Goal: Information Seeking & Learning: Learn about a topic

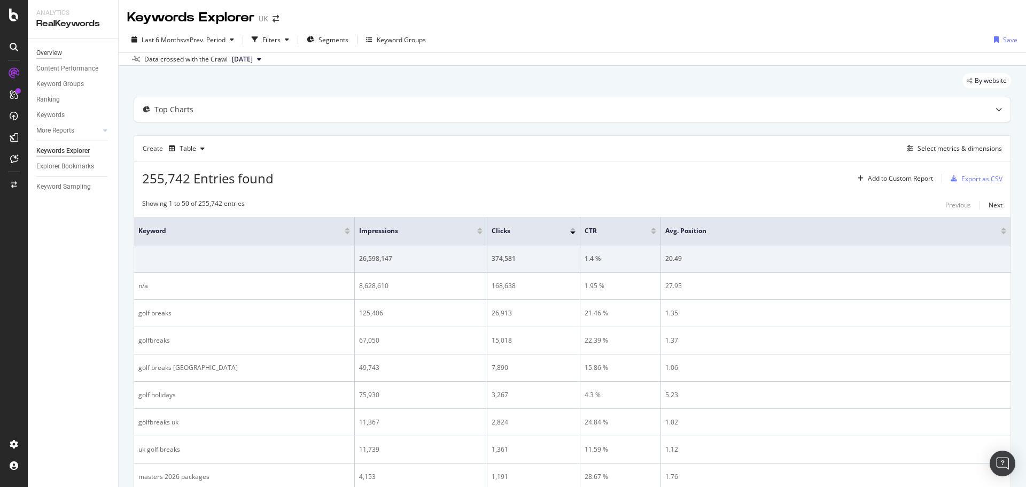
click at [49, 50] on div "Overview" at bounding box center [49, 53] width 26 height 11
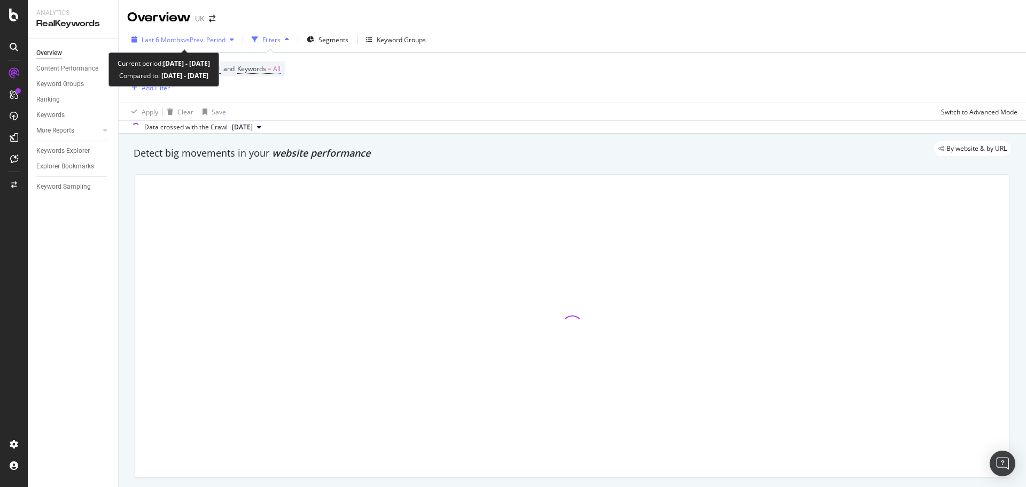
click at [186, 41] on span "vs Prev. Period" at bounding box center [204, 39] width 42 height 9
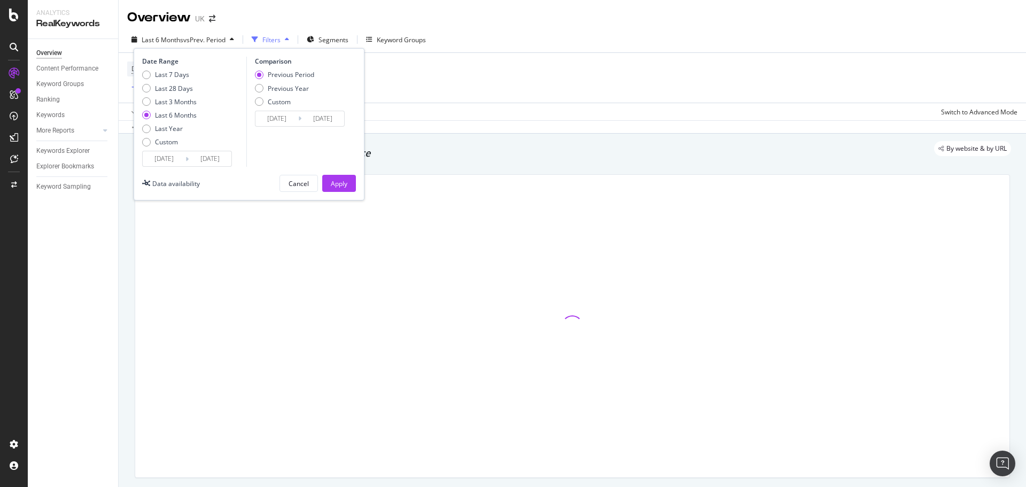
click at [175, 161] on input "[DATE]" at bounding box center [164, 158] width 43 height 15
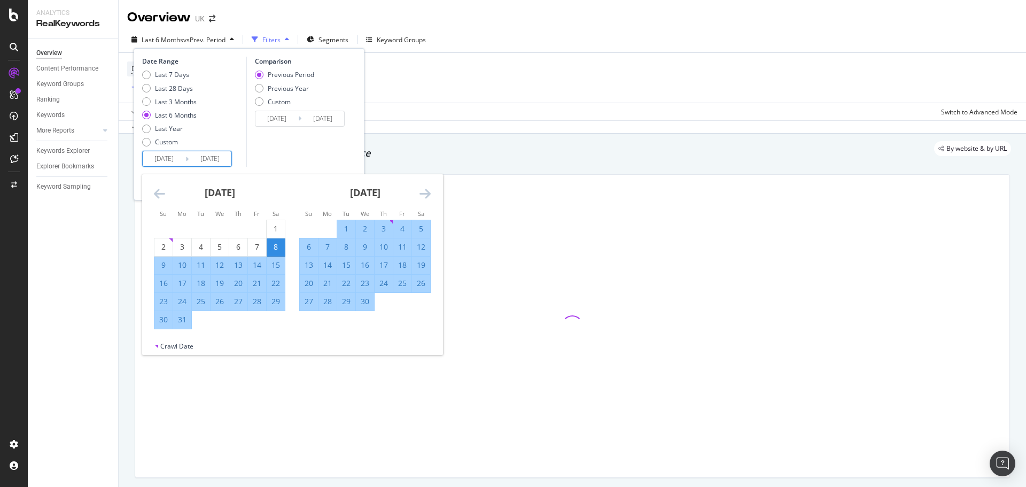
click at [425, 191] on icon "Move forward to switch to the next month." at bounding box center [425, 193] width 11 height 13
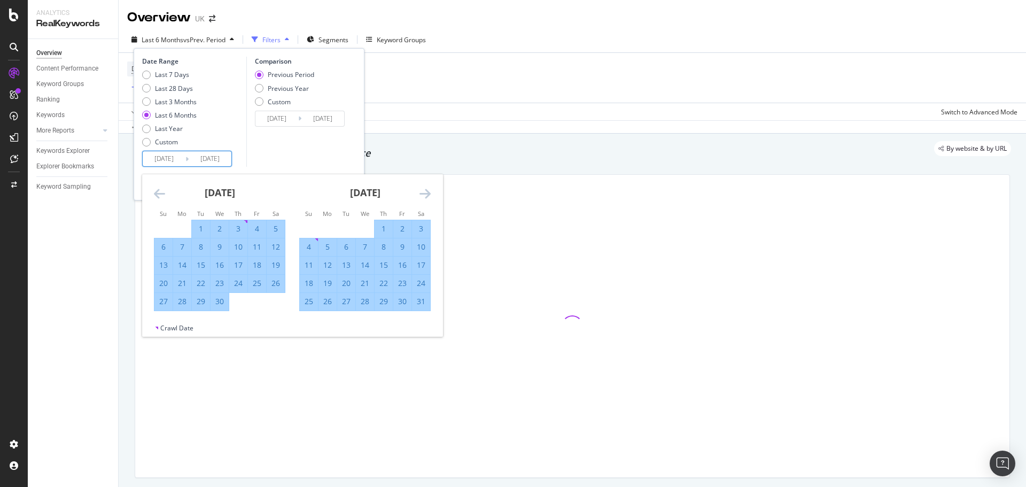
click at [425, 191] on icon "Move forward to switch to the next month." at bounding box center [425, 193] width 11 height 13
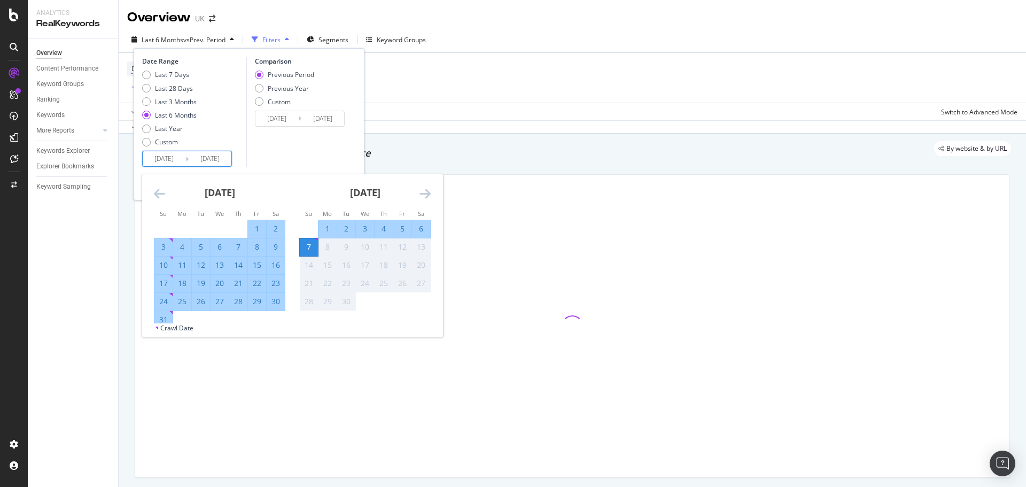
click at [258, 230] on div "1" at bounding box center [257, 228] width 18 height 11
type input "[DATE]"
click at [160, 319] on div "31" at bounding box center [163, 319] width 18 height 11
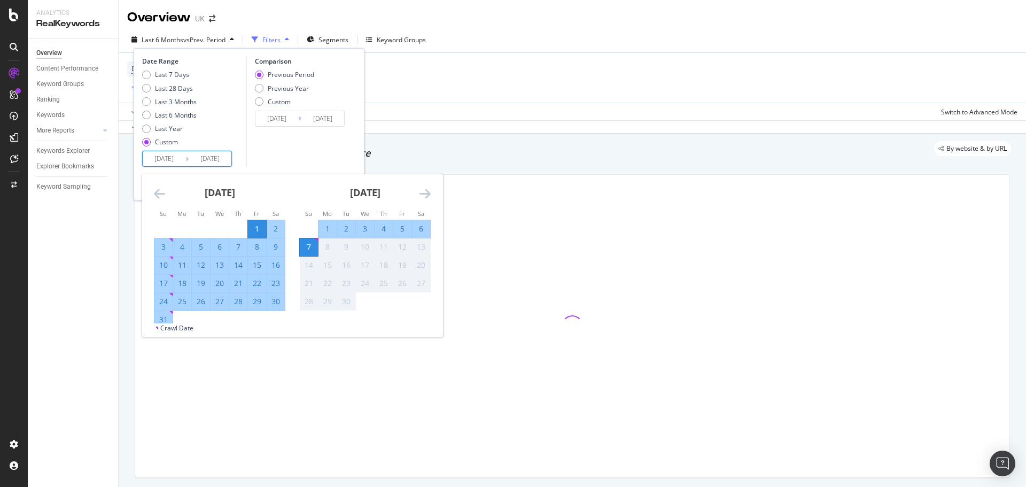
type input "[DATE]"
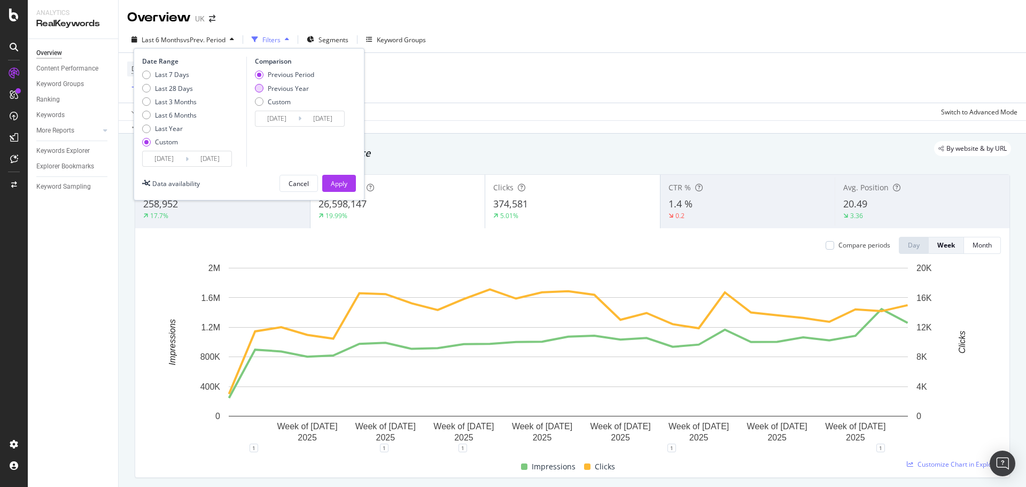
click at [277, 86] on div "Previous Year" at bounding box center [288, 88] width 41 height 9
type input "[DATE]"
click at [280, 117] on input "[DATE]" at bounding box center [277, 118] width 43 height 15
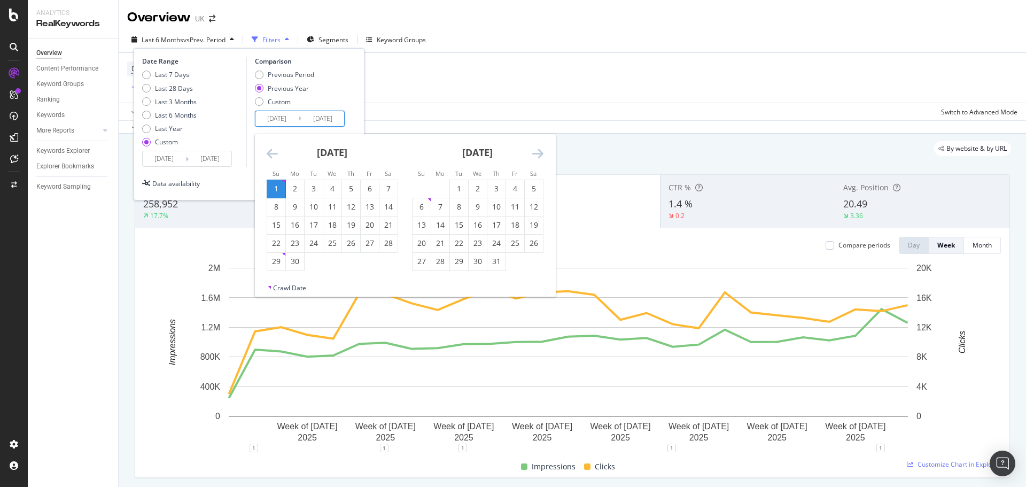
click at [276, 157] on icon "Move backward to switch to the previous month." at bounding box center [272, 153] width 11 height 13
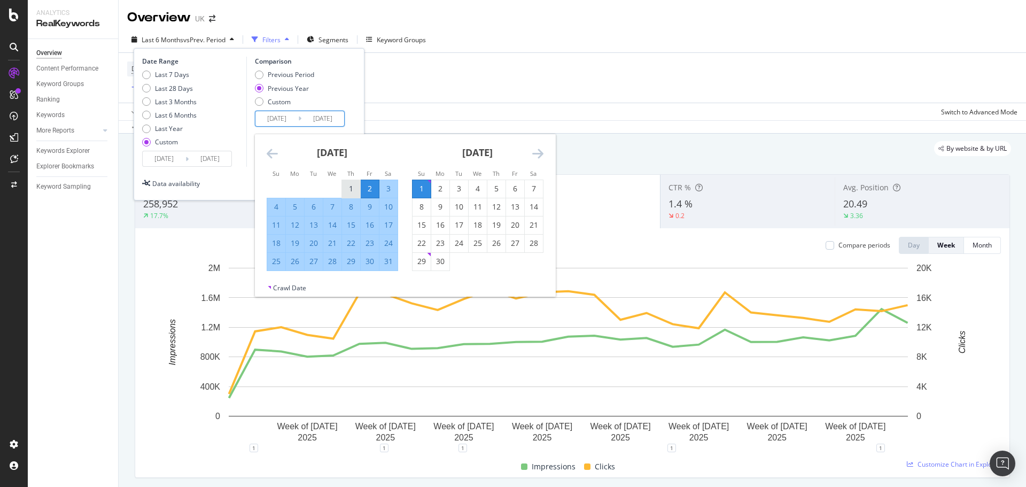
click at [344, 188] on div "1" at bounding box center [351, 188] width 18 height 11
type input "[DATE]"
click at [390, 261] on div "31" at bounding box center [389, 261] width 18 height 11
type input "[DATE]"
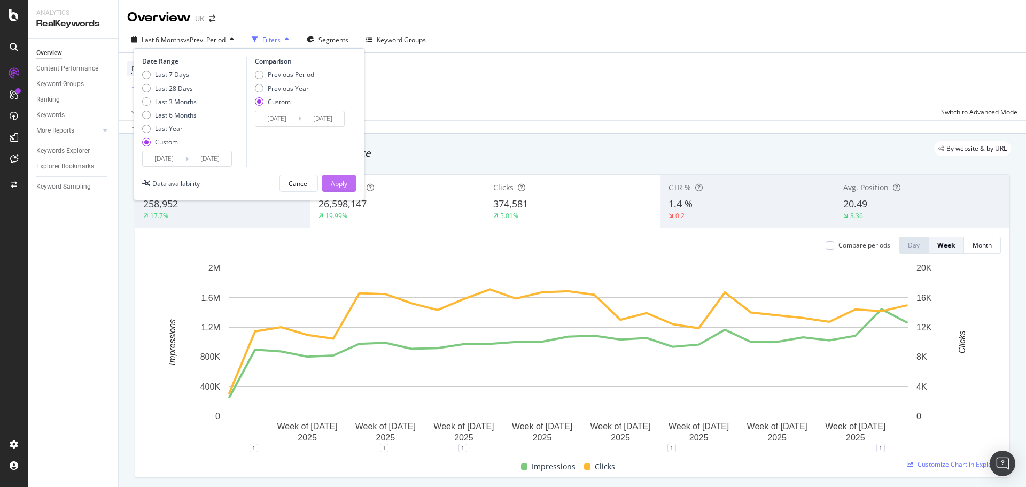
click at [342, 179] on div "Apply" at bounding box center [339, 183] width 17 height 9
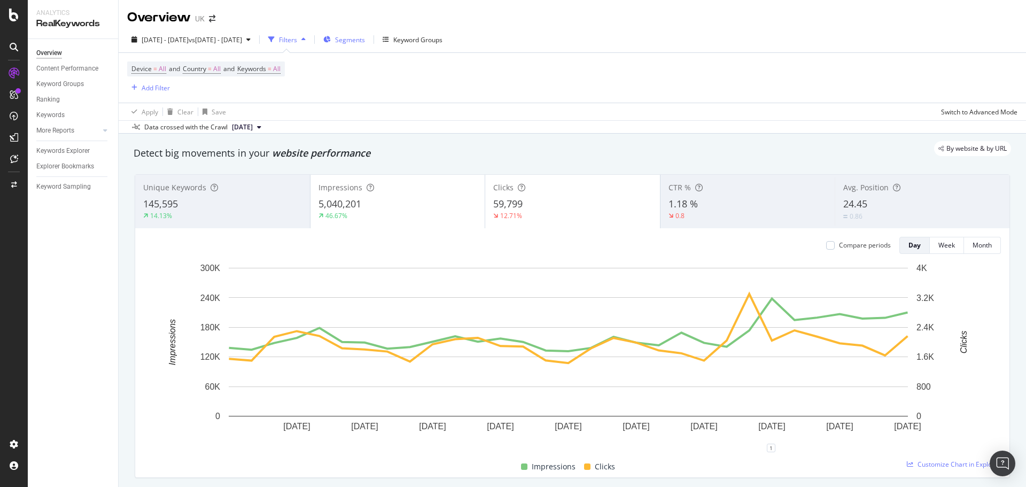
click at [365, 39] on span "Segments" at bounding box center [350, 39] width 30 height 9
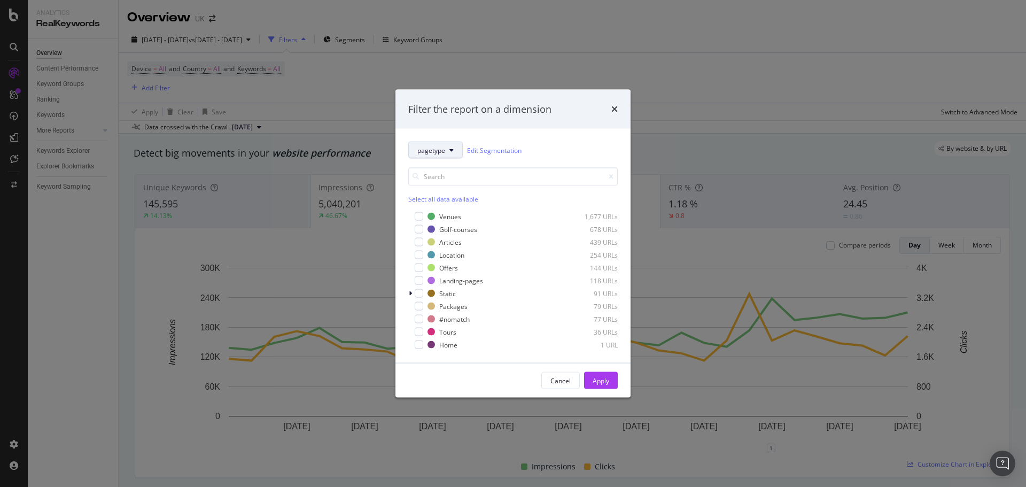
click at [442, 146] on span "pagetype" at bounding box center [431, 149] width 28 height 9
click at [157, 83] on div "Filter the report on a dimension pagetype Edit Segmentation Select all data ava…" at bounding box center [513, 243] width 1026 height 487
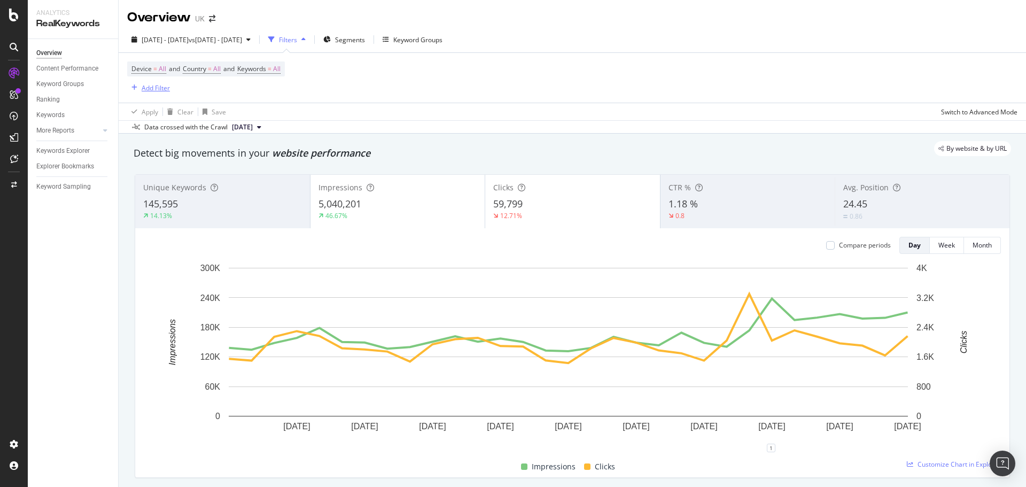
click at [155, 89] on div "Add Filter" at bounding box center [156, 87] width 28 height 9
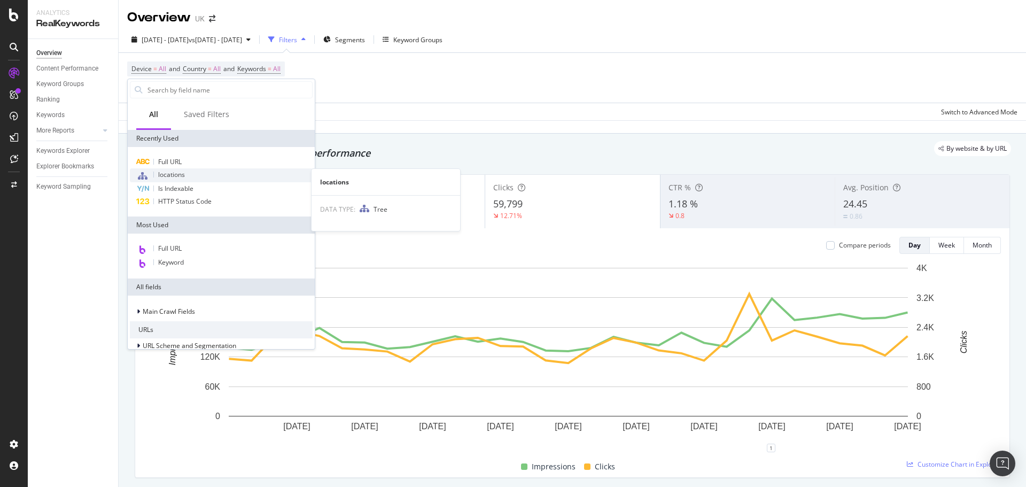
click at [179, 177] on span "locations" at bounding box center [171, 174] width 27 height 9
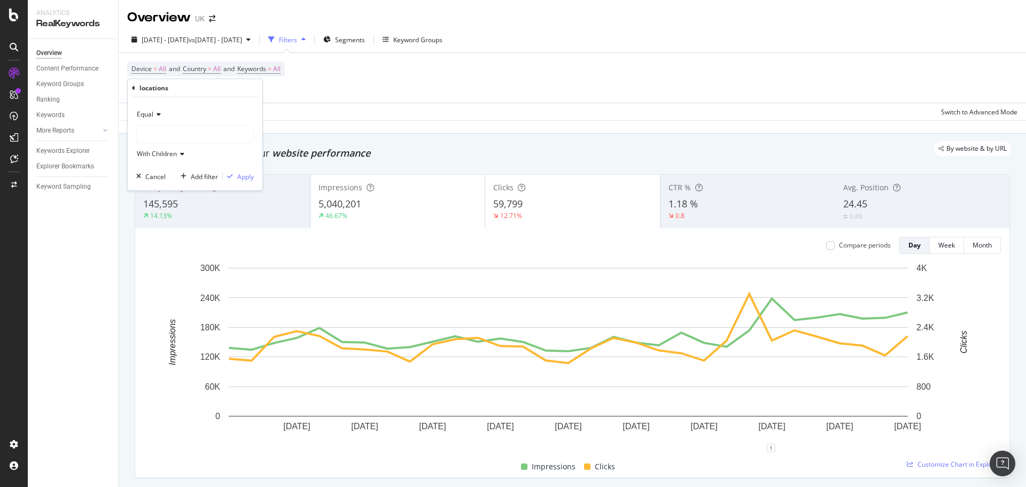
click at [184, 127] on div at bounding box center [195, 134] width 117 height 17
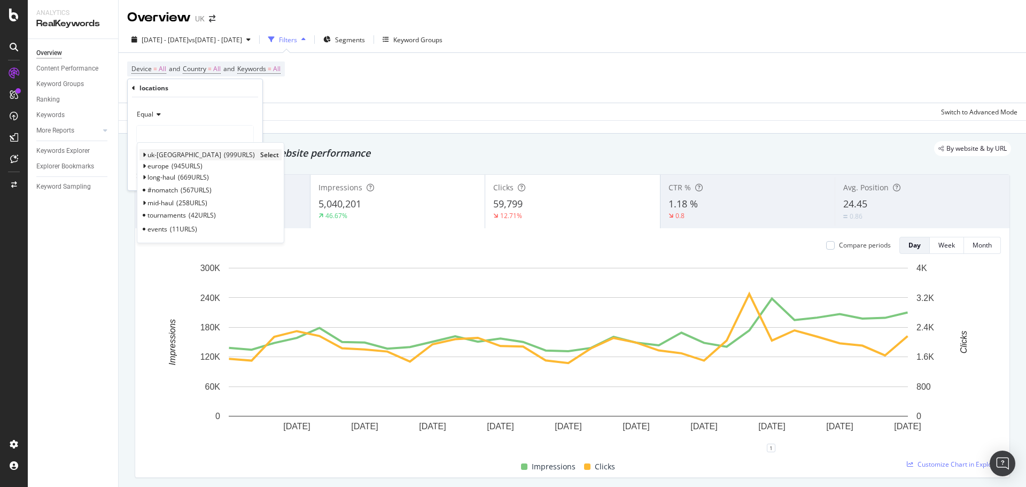
click at [224, 154] on span "999 URLS" at bounding box center [239, 154] width 31 height 9
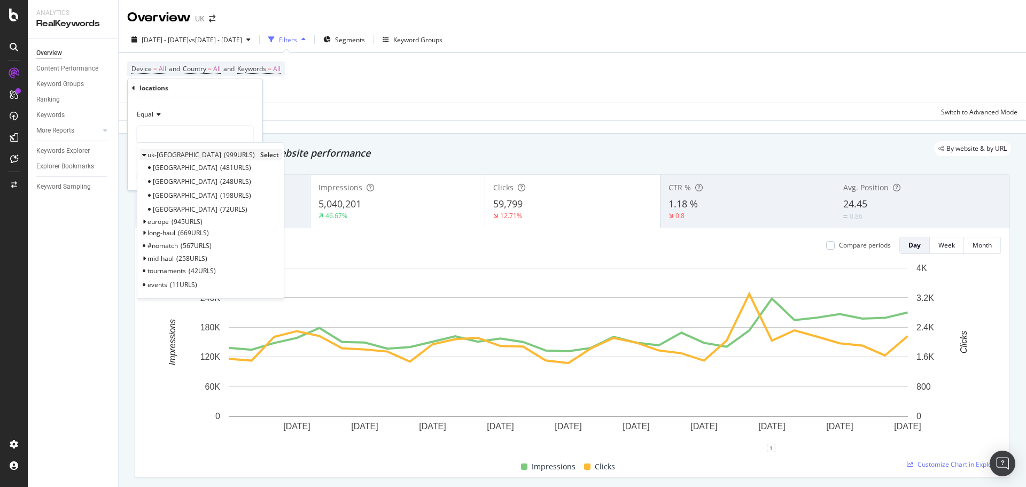
click at [260, 154] on span "Select" at bounding box center [269, 154] width 19 height 9
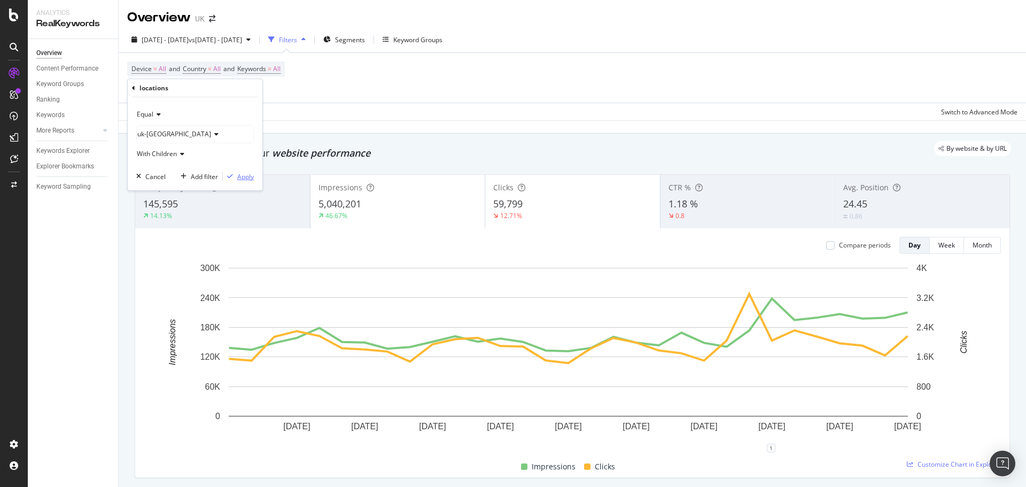
click at [241, 179] on div "Apply" at bounding box center [245, 176] width 17 height 9
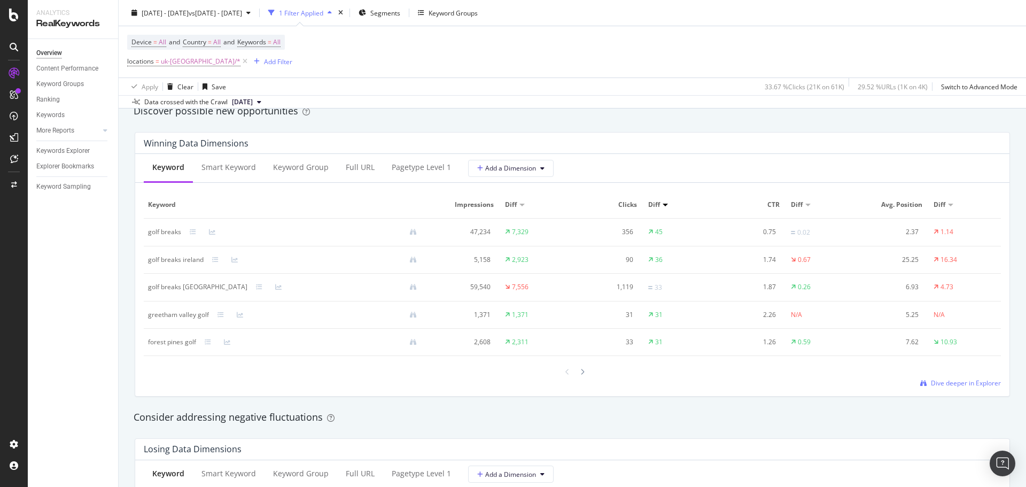
scroll to position [962, 0]
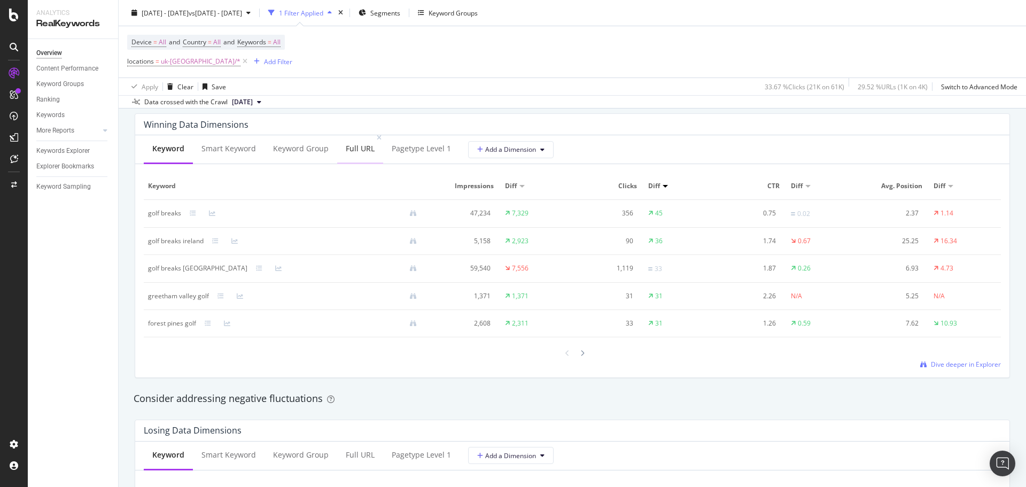
click at [351, 145] on div "Full URL" at bounding box center [360, 148] width 29 height 11
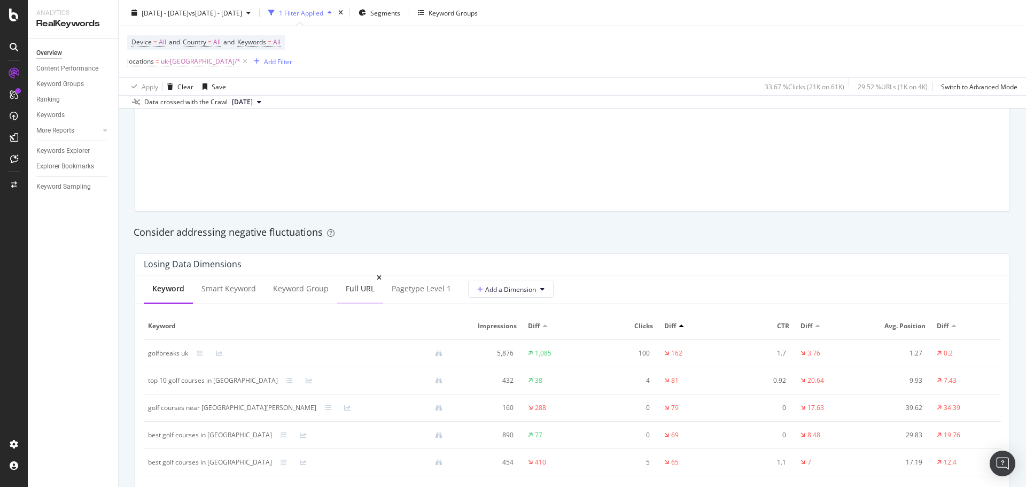
click at [361, 300] on div "Full URL" at bounding box center [360, 289] width 46 height 29
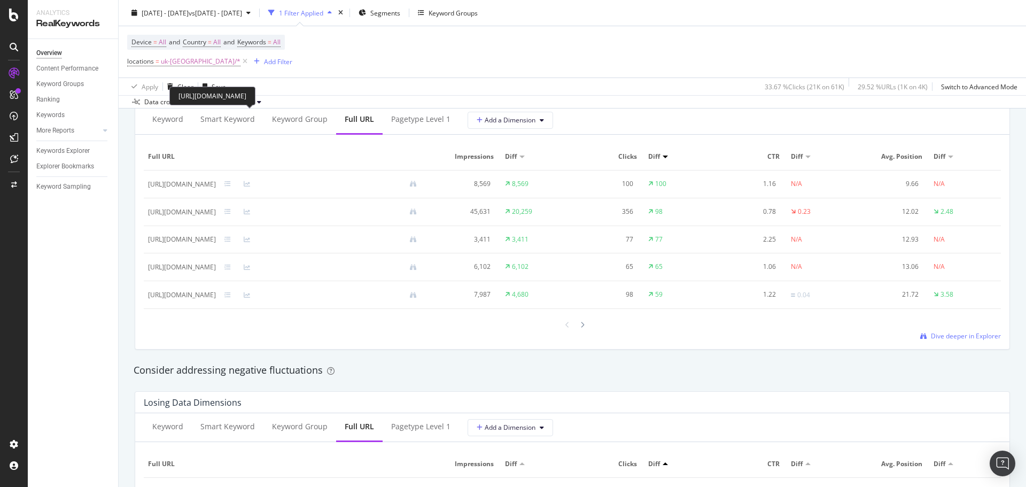
scroll to position [1123, 0]
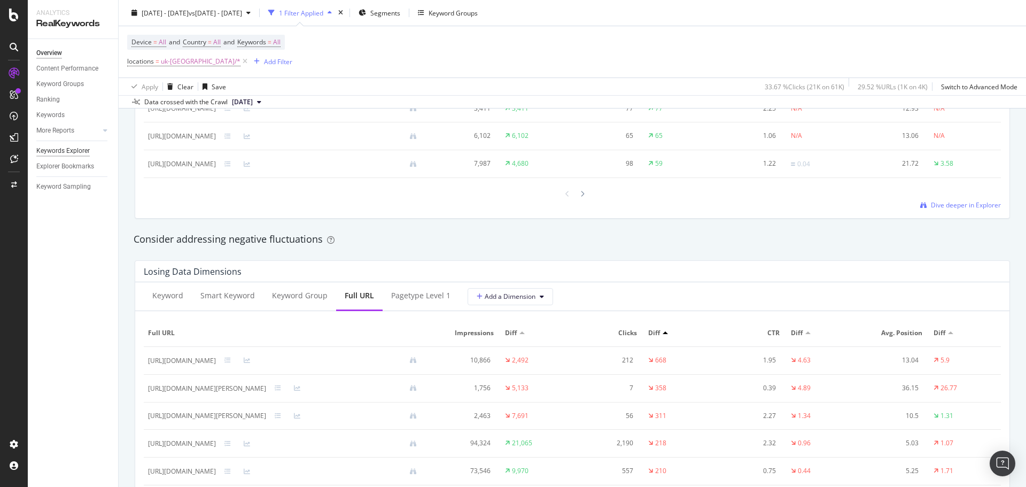
click at [82, 153] on div "Keywords Explorer" at bounding box center [62, 150] width 53 height 11
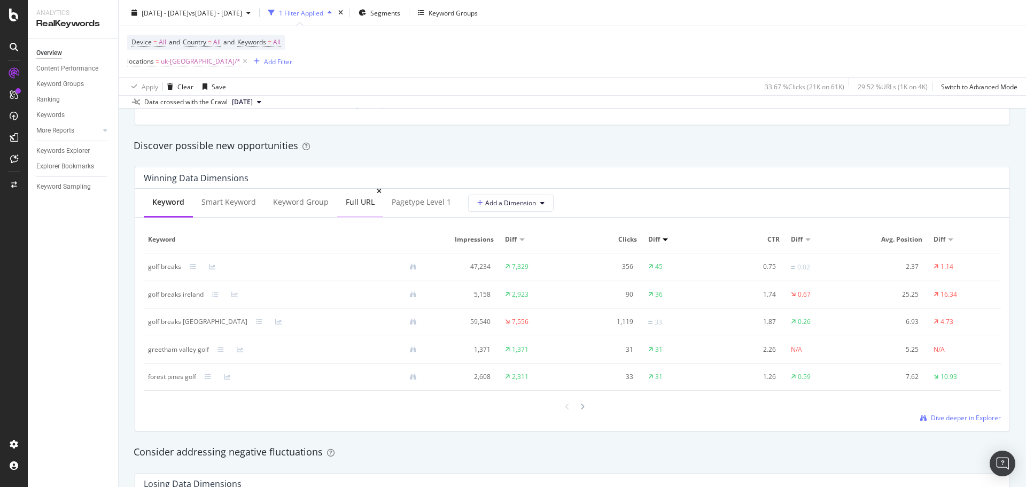
click at [358, 198] on div "Full URL" at bounding box center [360, 202] width 29 height 11
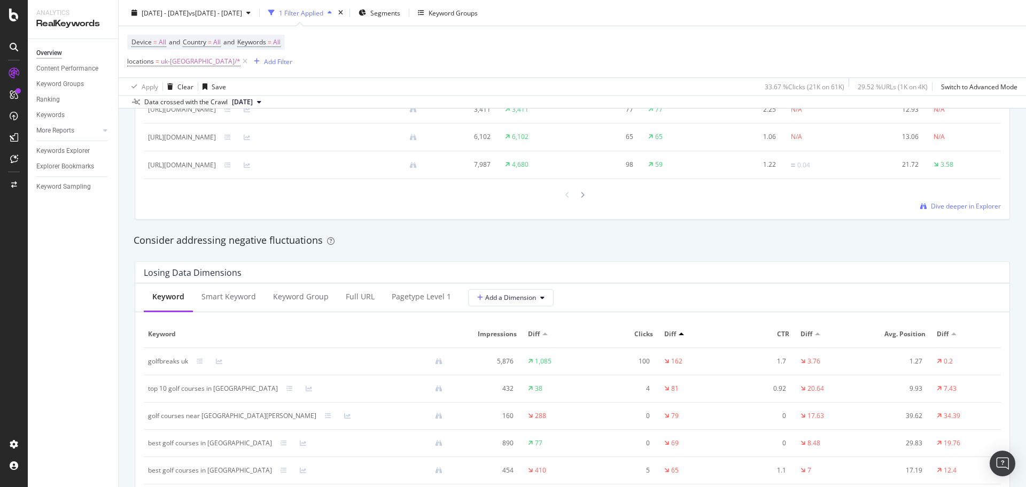
scroll to position [1123, 0]
click at [375, 293] on div "Full URL" at bounding box center [360, 296] width 46 height 29
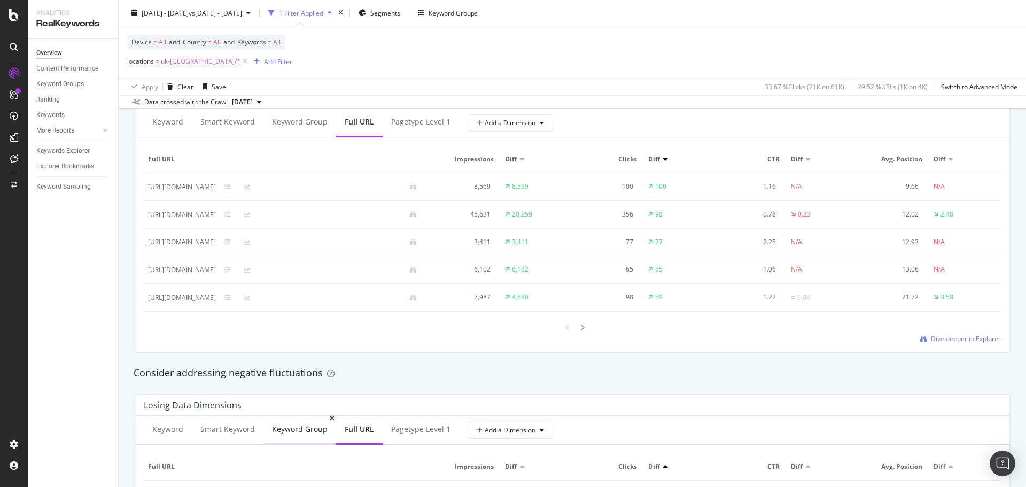
scroll to position [962, 0]
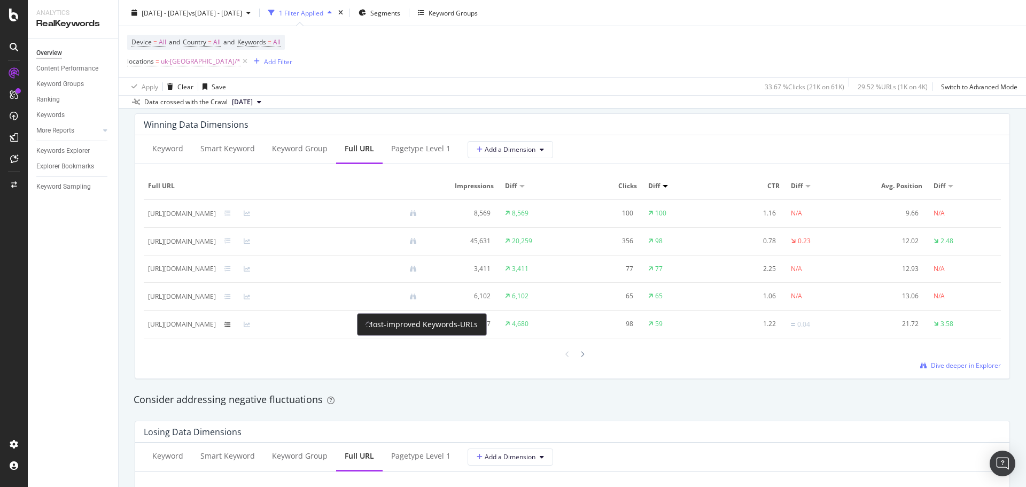
click at [231, 322] on icon at bounding box center [228, 324] width 6 height 6
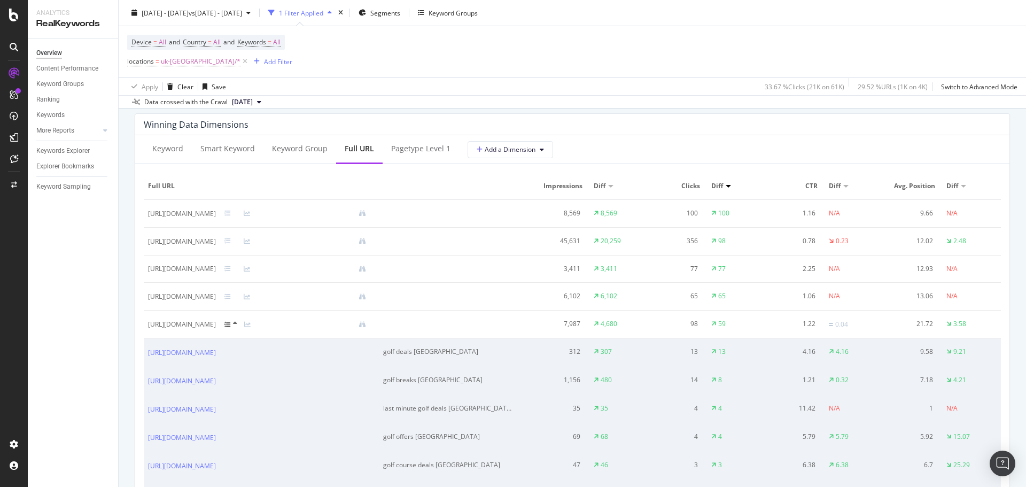
click at [231, 321] on icon at bounding box center [228, 324] width 6 height 6
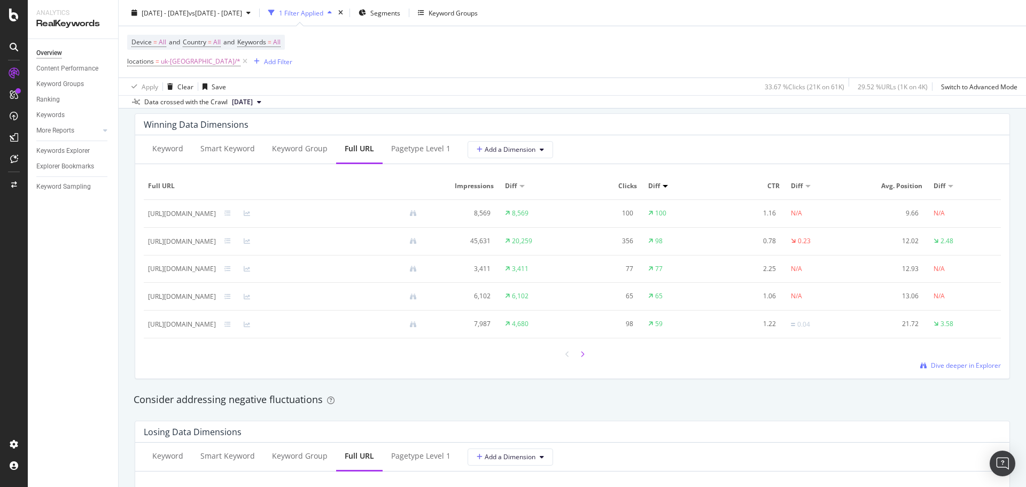
click at [580, 353] on icon at bounding box center [582, 354] width 4 height 6
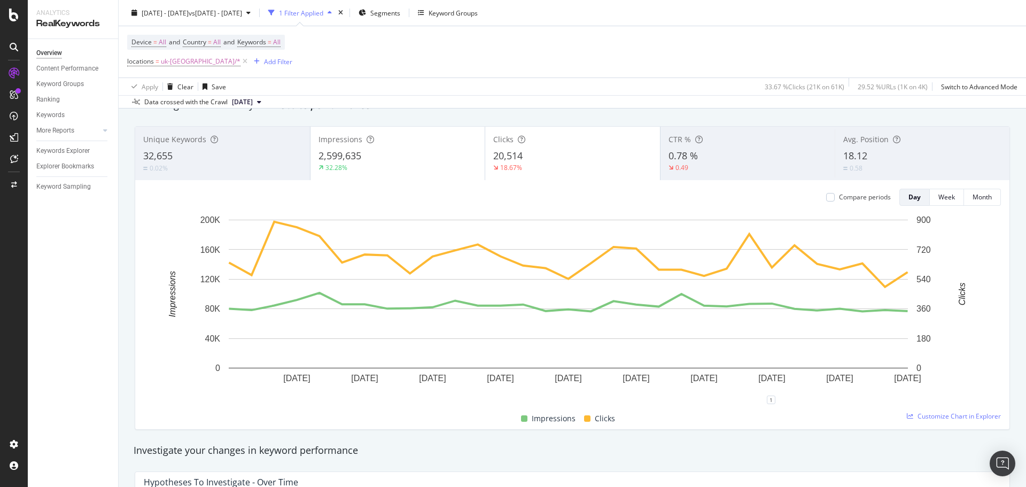
scroll to position [0, 0]
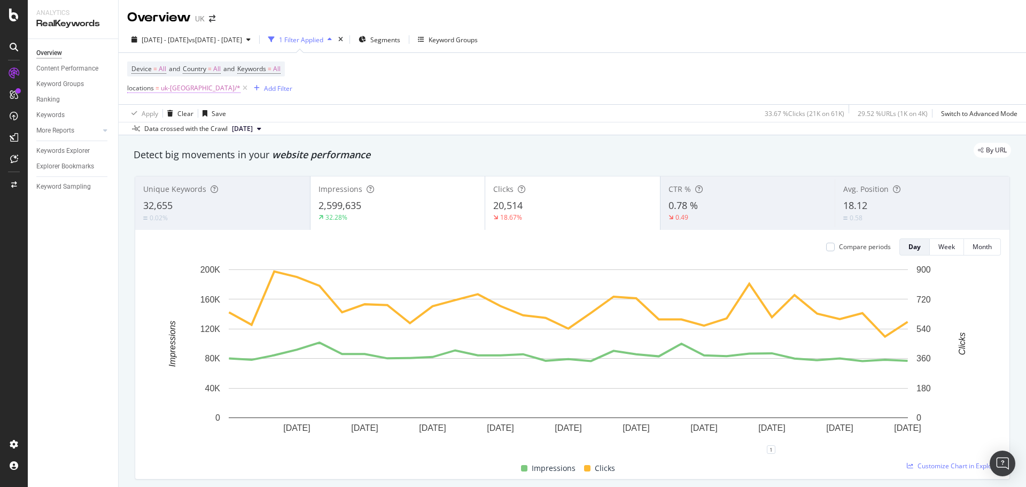
click at [174, 88] on span "uk-[GEOGRAPHIC_DATA]/*" at bounding box center [201, 88] width 80 height 15
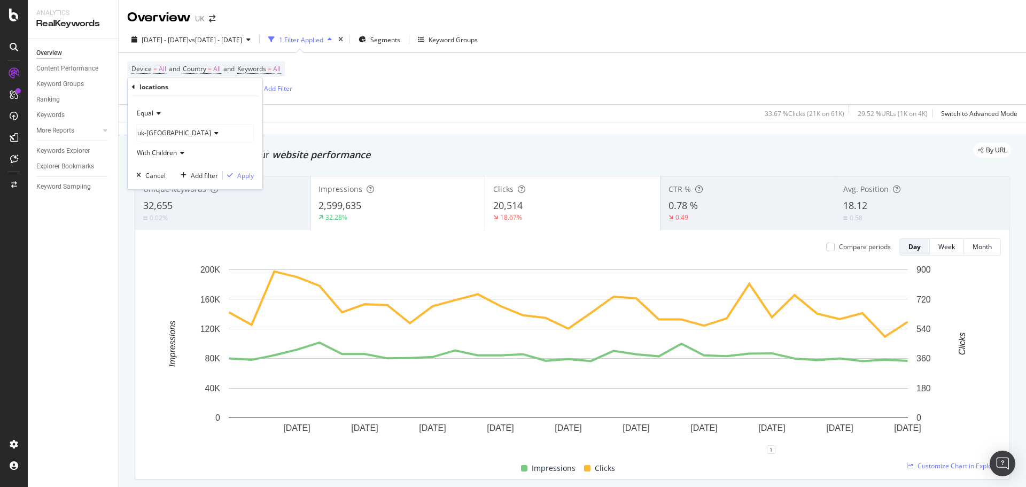
click at [171, 129] on div "uk-[GEOGRAPHIC_DATA]" at bounding box center [195, 133] width 117 height 17
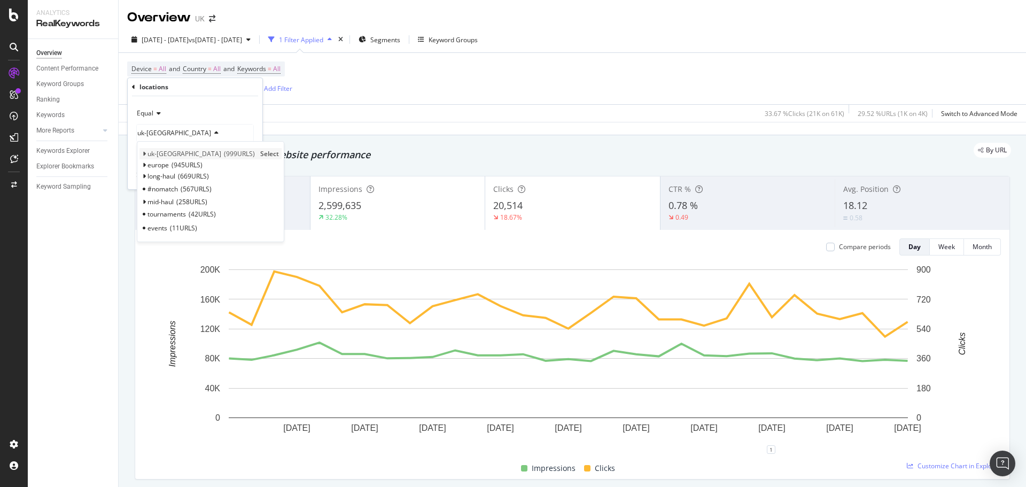
click at [141, 156] on div "uk-[GEOGRAPHIC_DATA] 999 URLS Select" at bounding box center [211, 153] width 142 height 11
click at [146, 152] on div "uk-[GEOGRAPHIC_DATA] 999 URLS Select" at bounding box center [211, 153] width 142 height 11
click at [145, 154] on icon at bounding box center [144, 154] width 4 height 6
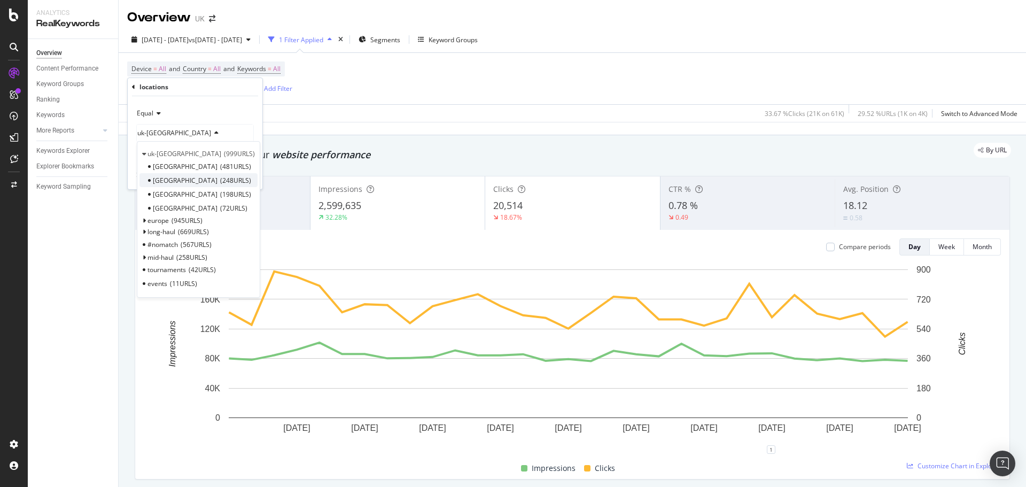
click at [220, 176] on span "248 URLS" at bounding box center [235, 180] width 31 height 9
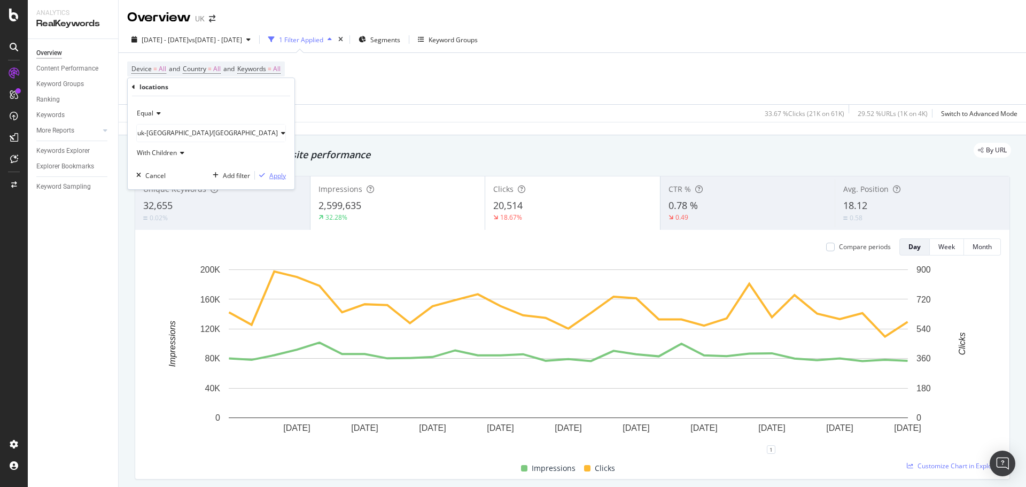
click at [269, 177] on div "Apply" at bounding box center [277, 175] width 17 height 9
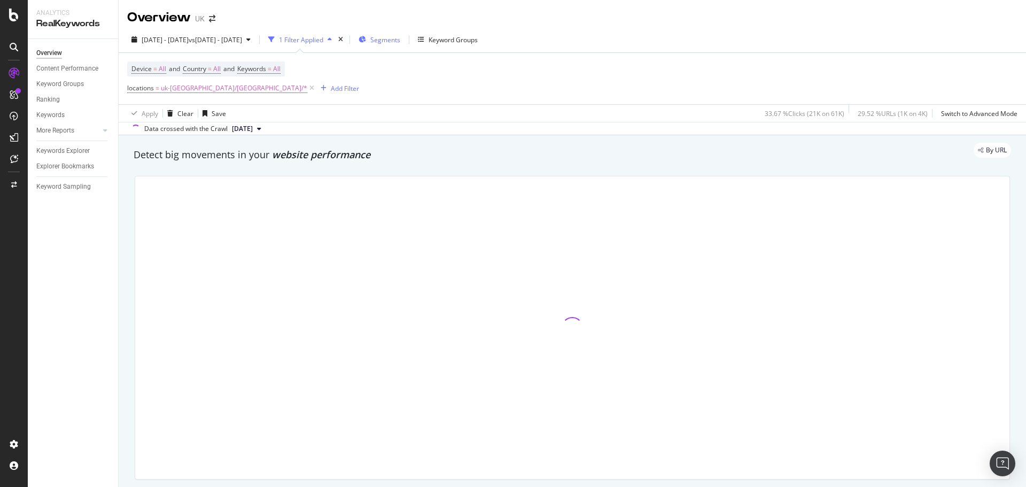
click at [400, 41] on span "Segments" at bounding box center [385, 39] width 30 height 9
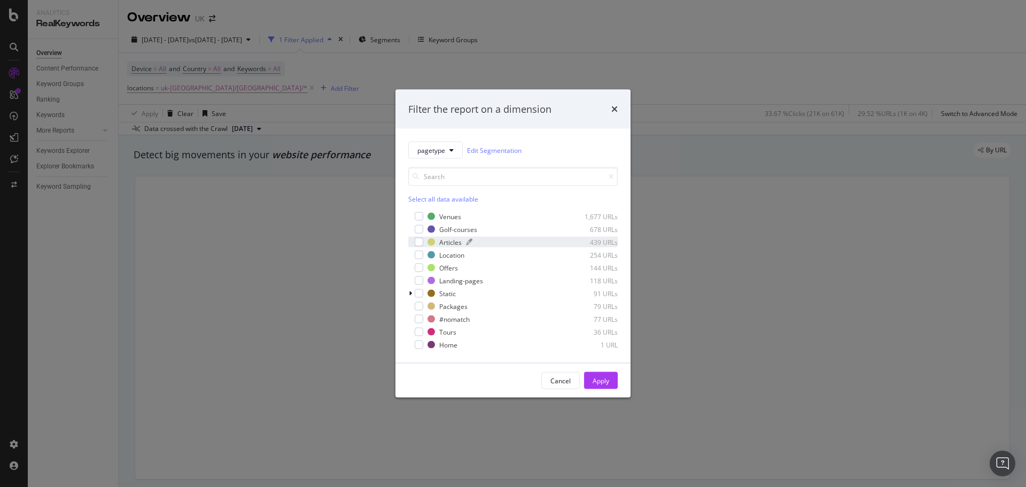
click at [448, 244] on div "Articles" at bounding box center [450, 241] width 22 height 9
click at [605, 379] on div "Apply" at bounding box center [601, 380] width 17 height 9
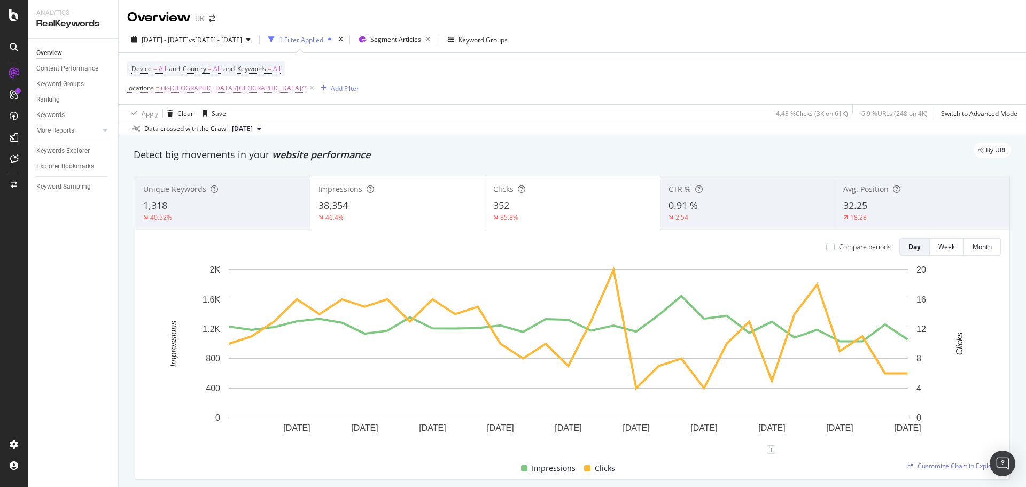
click at [206, 88] on span "uk-[GEOGRAPHIC_DATA]/[GEOGRAPHIC_DATA]/*" at bounding box center [234, 88] width 146 height 15
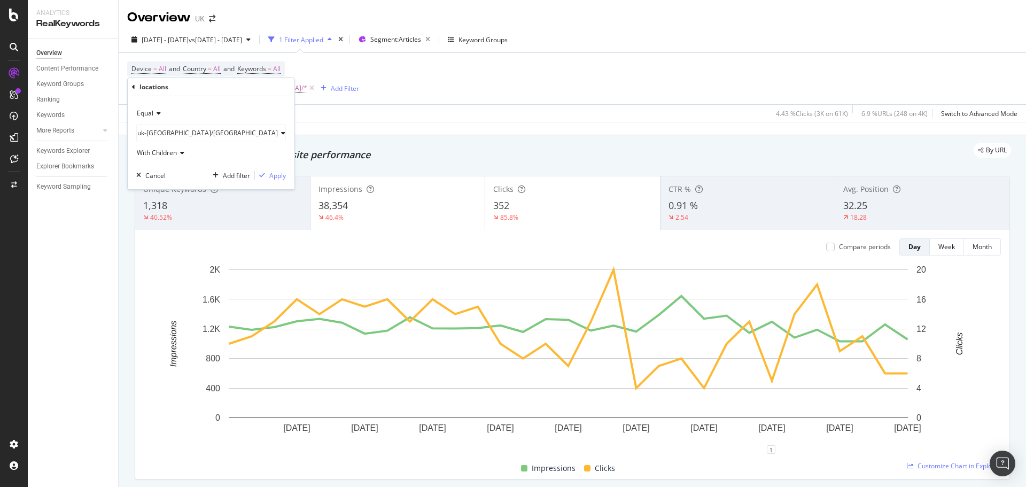
click at [174, 137] on span "uk-[GEOGRAPHIC_DATA]/[GEOGRAPHIC_DATA]" at bounding box center [207, 132] width 141 height 9
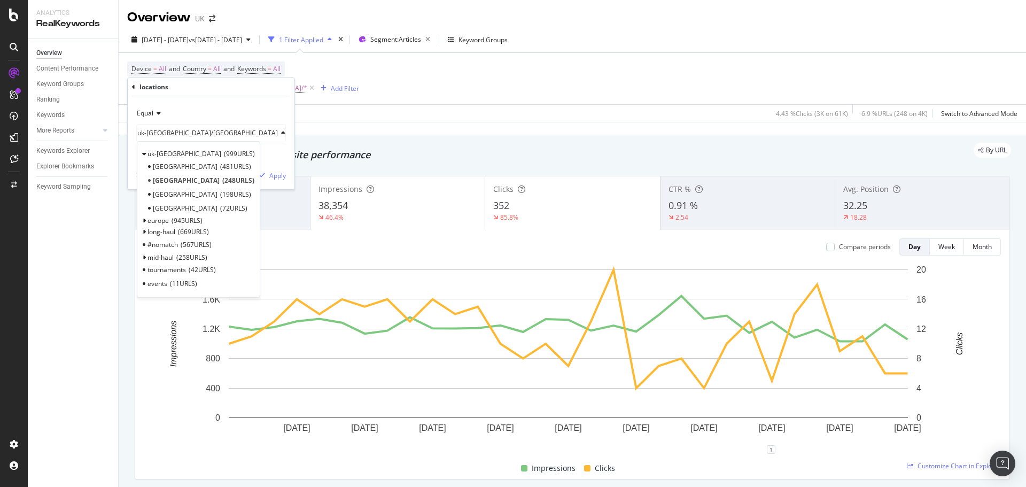
click at [220, 194] on span "198 URLS" at bounding box center [235, 194] width 31 height 9
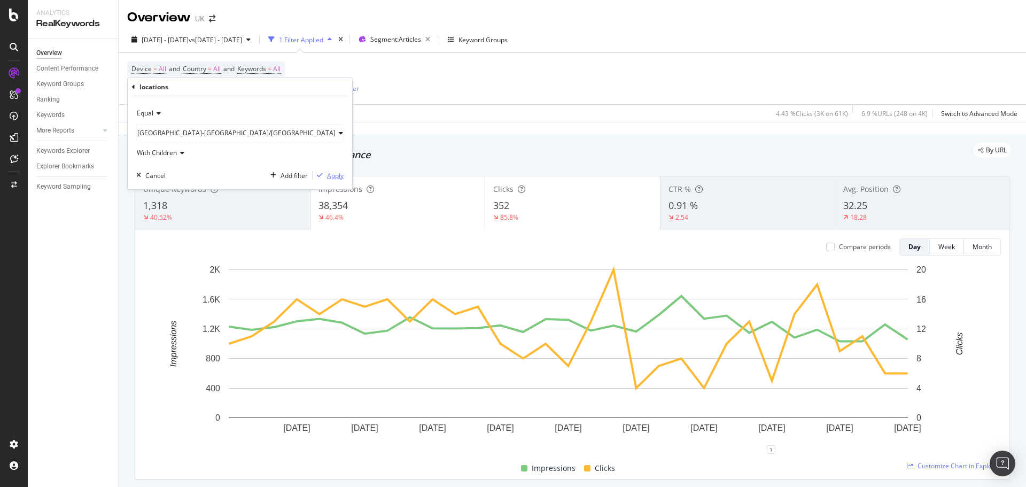
click at [327, 177] on div "Apply" at bounding box center [335, 175] width 17 height 9
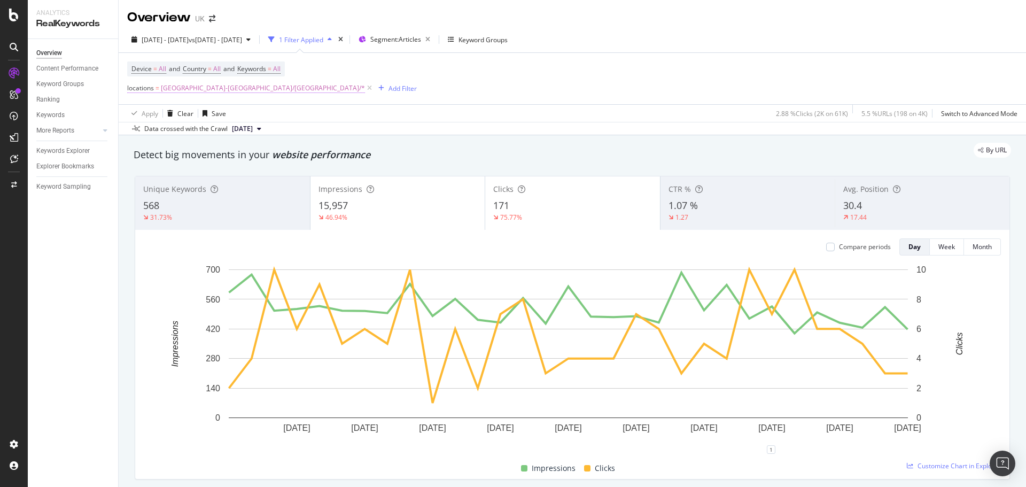
click at [211, 89] on span "[GEOGRAPHIC_DATA]-[GEOGRAPHIC_DATA]/[GEOGRAPHIC_DATA]/*" at bounding box center [263, 88] width 204 height 15
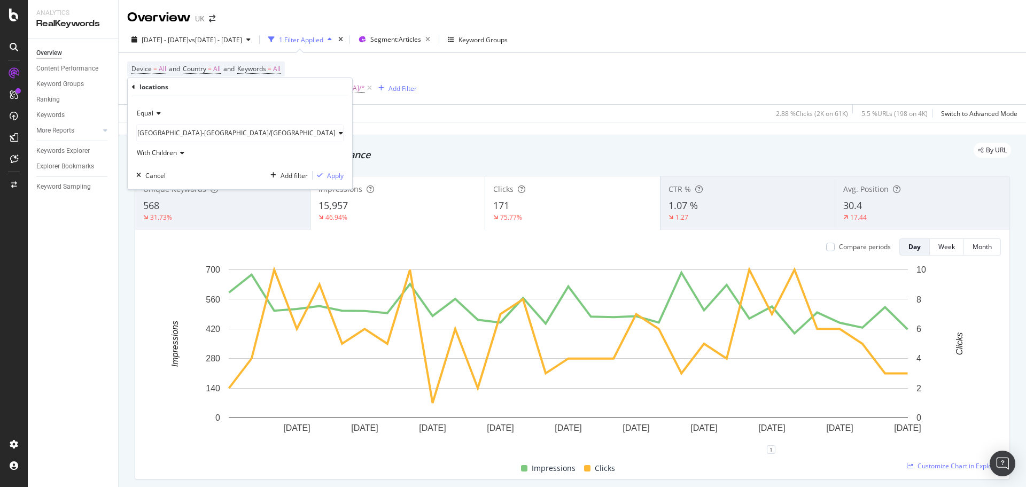
click at [174, 133] on span "[GEOGRAPHIC_DATA]-[GEOGRAPHIC_DATA]/[GEOGRAPHIC_DATA]" at bounding box center [236, 132] width 198 height 9
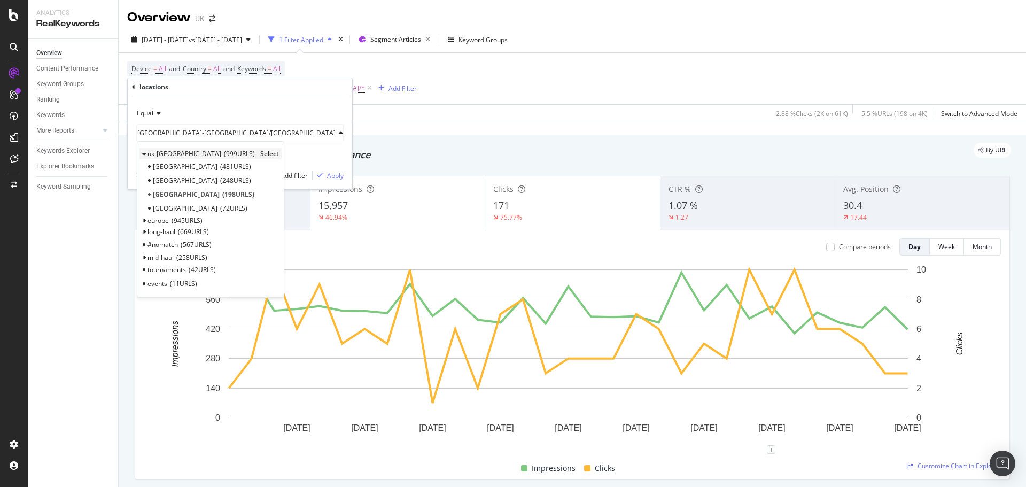
click at [177, 153] on span "uk-[GEOGRAPHIC_DATA]" at bounding box center [185, 153] width 74 height 9
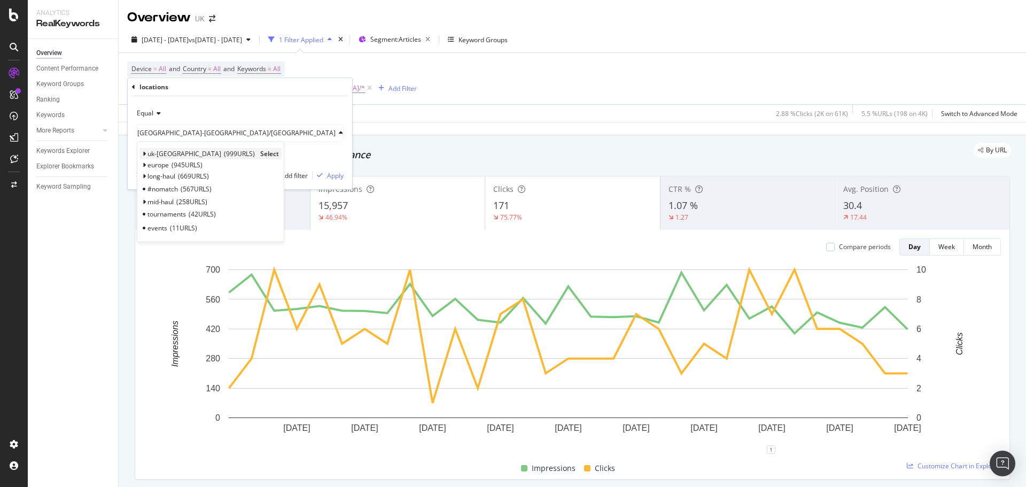
click at [260, 156] on span "Select" at bounding box center [269, 153] width 19 height 9
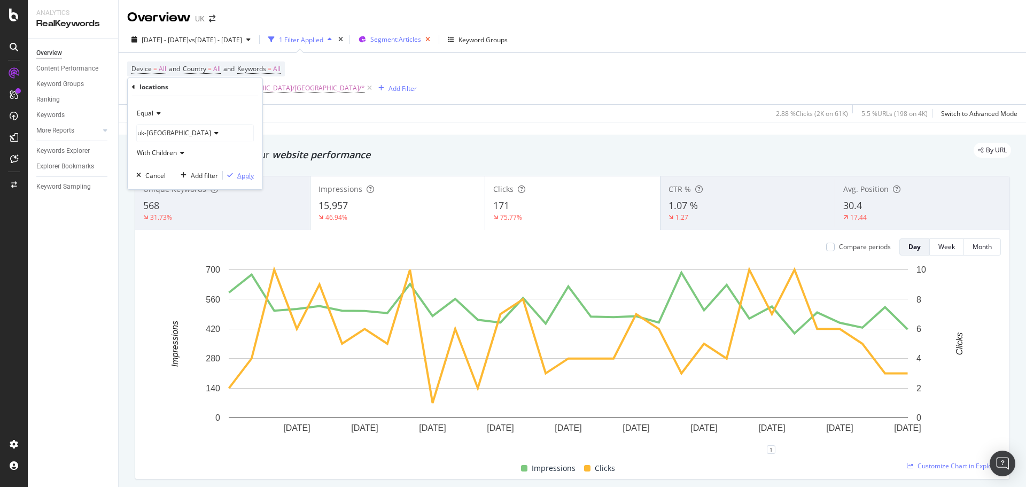
click at [243, 174] on div "Apply" at bounding box center [245, 175] width 17 height 9
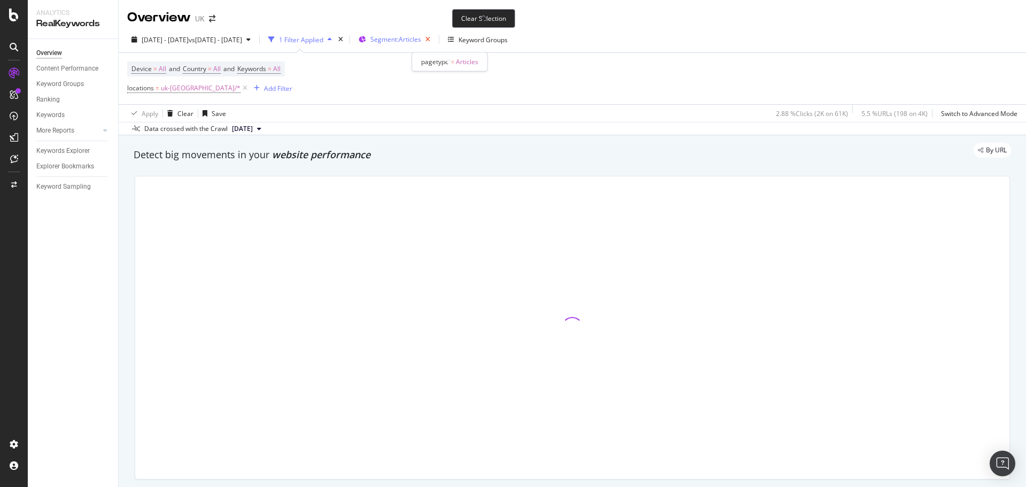
click at [435, 38] on icon "button" at bounding box center [427, 39] width 13 height 15
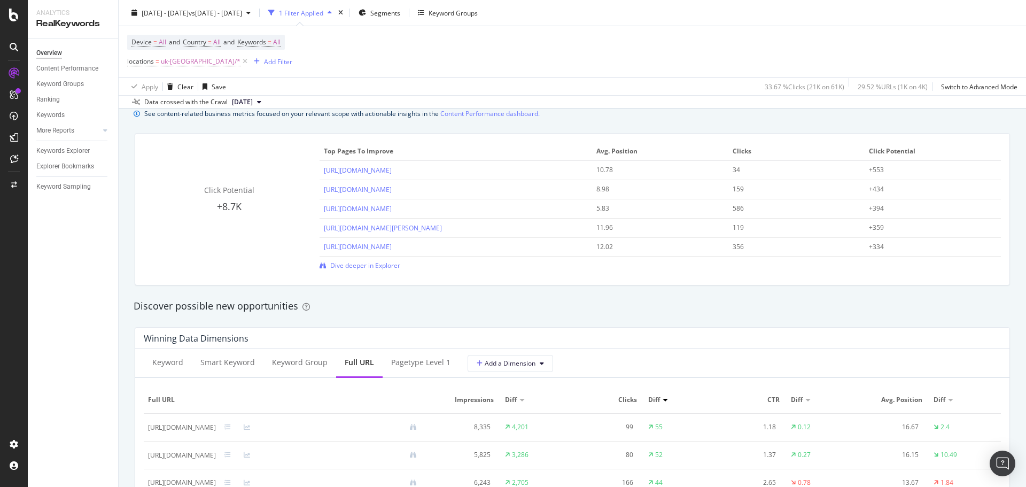
scroll to position [962, 0]
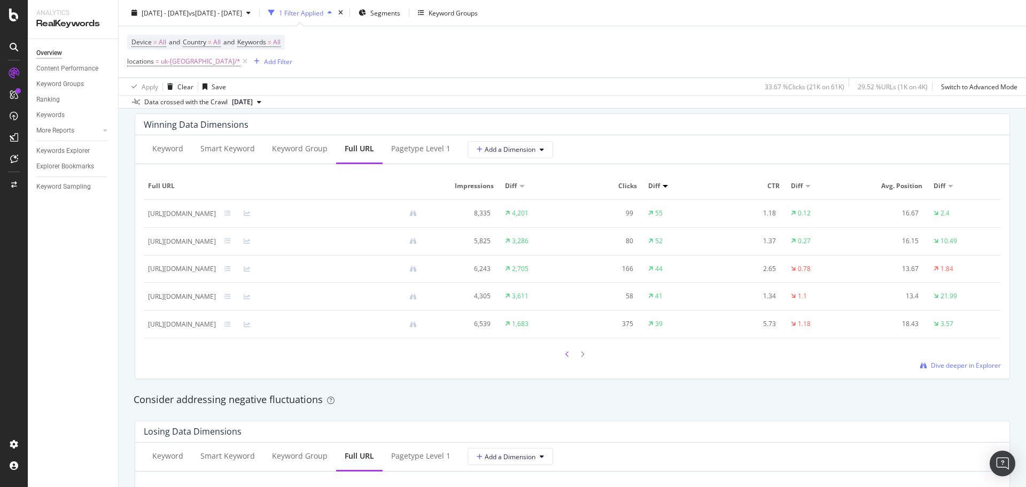
click at [563, 352] on div at bounding box center [568, 354] width 10 height 14
click at [231, 243] on icon at bounding box center [228, 241] width 6 height 6
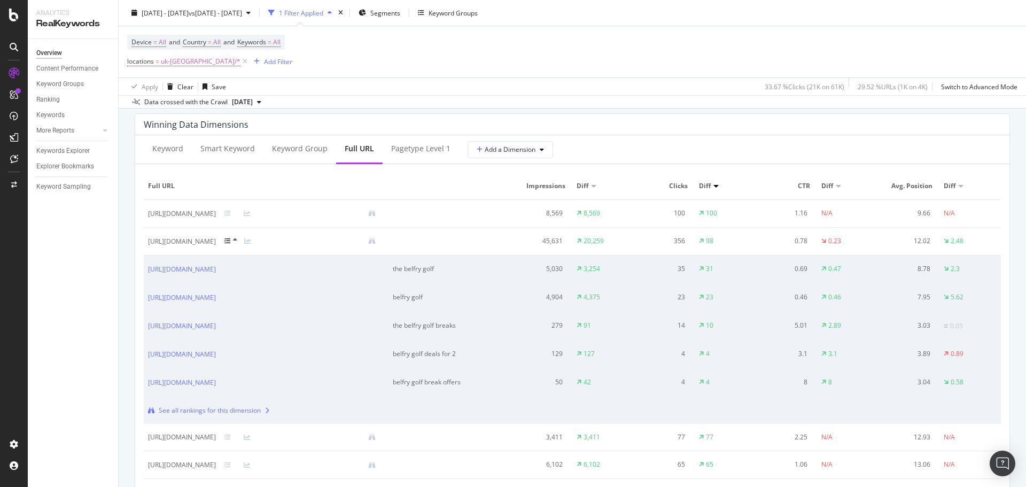
click at [231, 242] on icon at bounding box center [228, 241] width 6 height 6
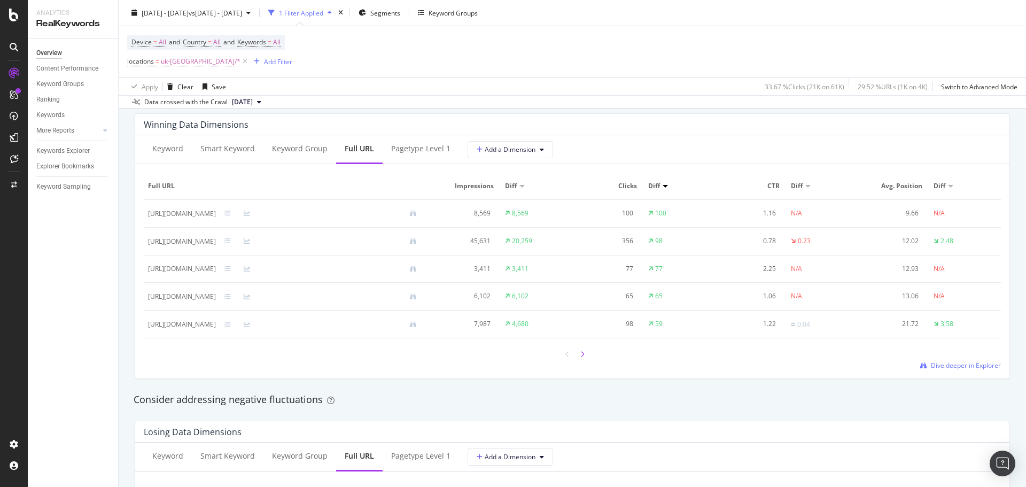
click at [580, 355] on icon at bounding box center [582, 354] width 4 height 6
click at [578, 350] on div at bounding box center [583, 354] width 10 height 14
click at [182, 59] on span "uk-[GEOGRAPHIC_DATA]/*" at bounding box center [201, 61] width 80 height 15
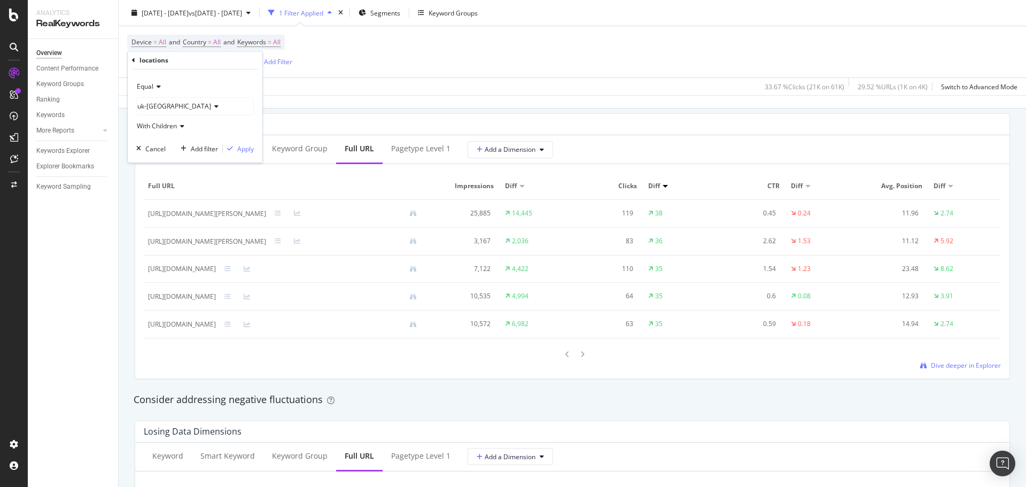
click at [211, 104] on icon at bounding box center [214, 106] width 7 height 6
click at [150, 123] on span "uk-[GEOGRAPHIC_DATA]" at bounding box center [185, 126] width 74 height 9
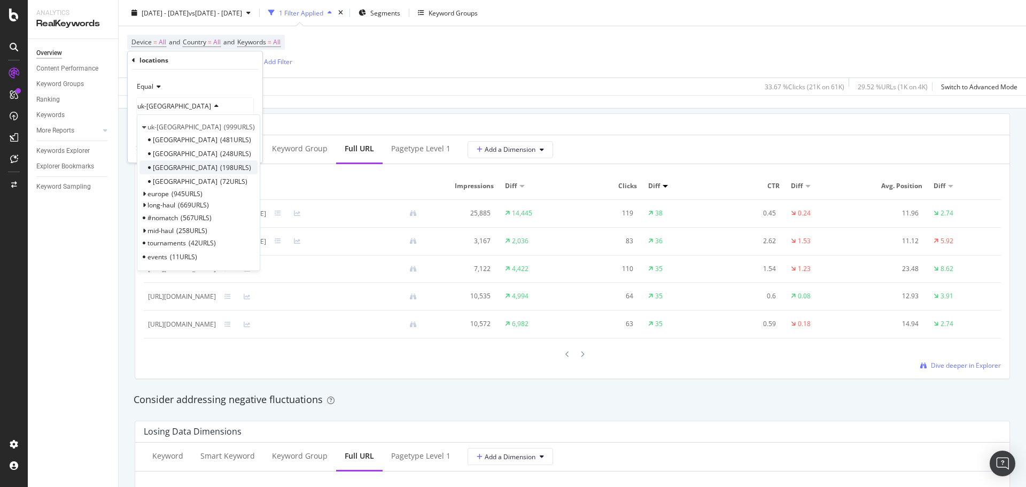
click at [220, 169] on span "198 URLS" at bounding box center [235, 167] width 31 height 9
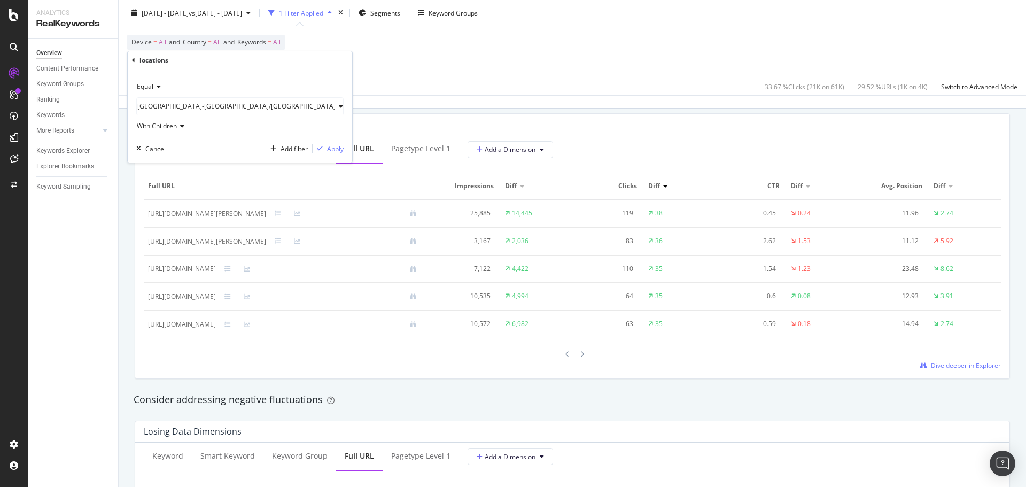
click at [327, 150] on div "Apply" at bounding box center [335, 148] width 17 height 9
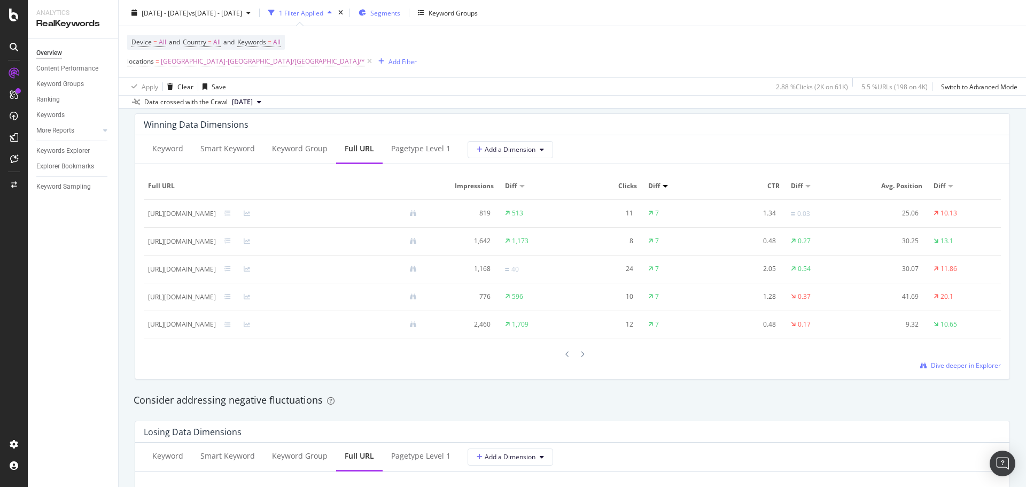
click at [400, 11] on span "Segments" at bounding box center [385, 12] width 30 height 9
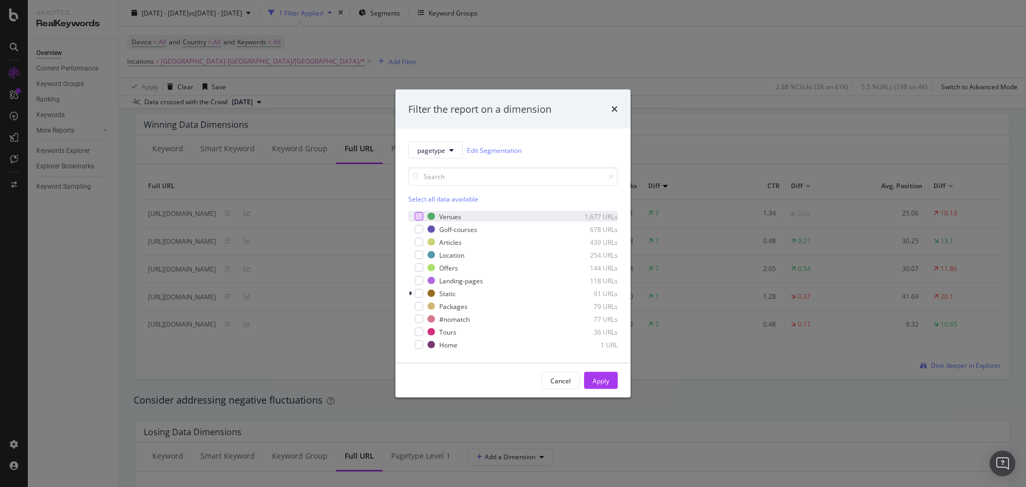
click at [420, 216] on div "modal" at bounding box center [419, 216] width 9 height 9
click at [419, 233] on div "modal" at bounding box center [419, 229] width 9 height 9
click at [421, 257] on div "modal" at bounding box center [419, 255] width 9 height 9
click at [420, 281] on div "modal" at bounding box center [419, 280] width 9 height 9
click at [594, 384] on div "Apply" at bounding box center [601, 380] width 17 height 9
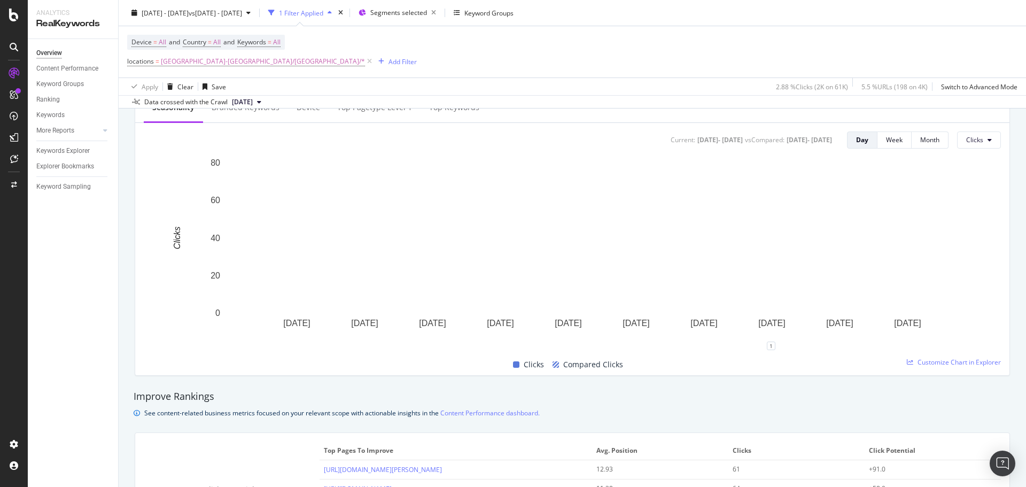
scroll to position [748, 0]
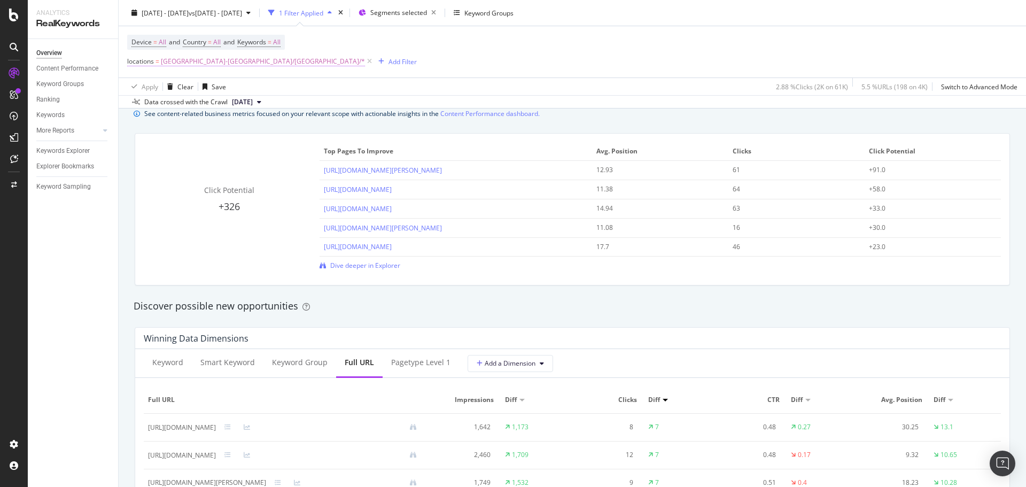
click at [206, 64] on span "[GEOGRAPHIC_DATA]-[GEOGRAPHIC_DATA]/[GEOGRAPHIC_DATA]/*" at bounding box center [263, 61] width 204 height 15
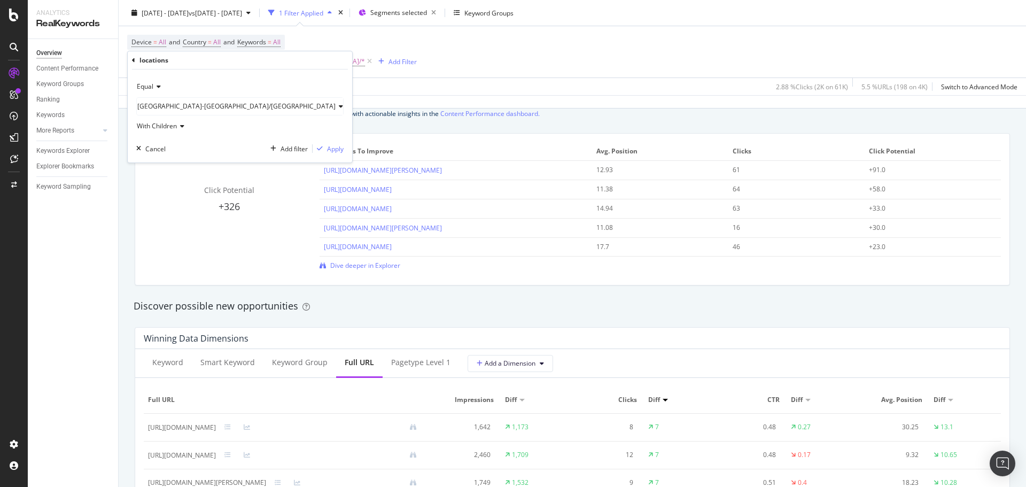
click at [169, 103] on span "[GEOGRAPHIC_DATA]-[GEOGRAPHIC_DATA]/[GEOGRAPHIC_DATA]" at bounding box center [236, 106] width 198 height 9
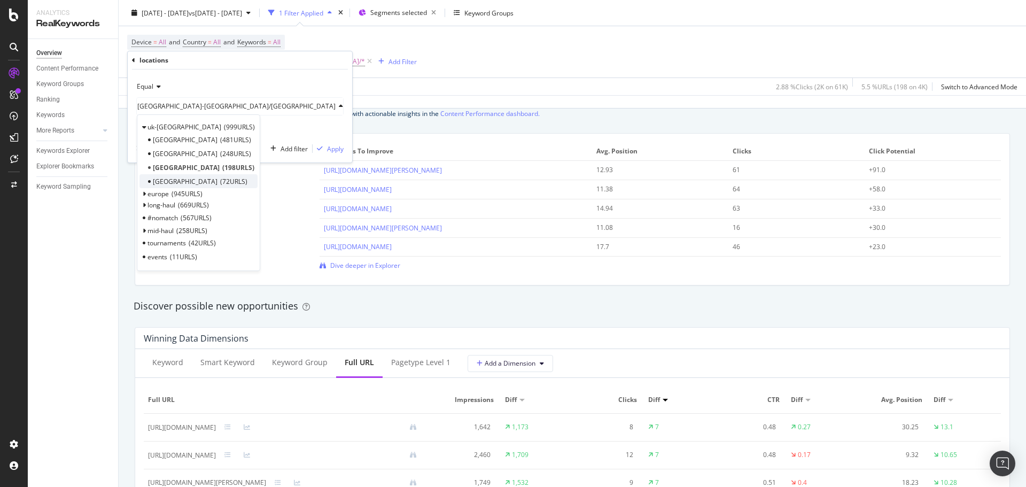
click at [220, 181] on span "72 URLS" at bounding box center [233, 181] width 27 height 9
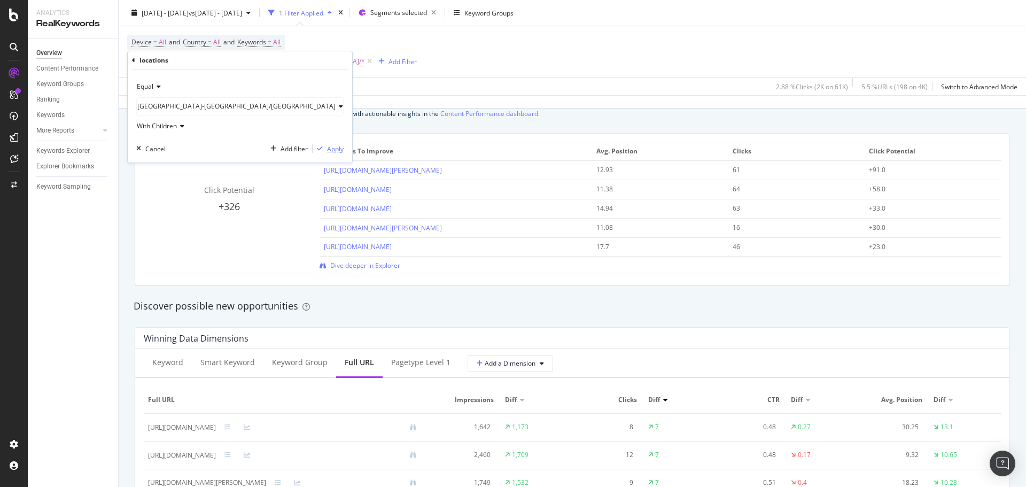
click at [327, 149] on div "Apply" at bounding box center [335, 148] width 17 height 9
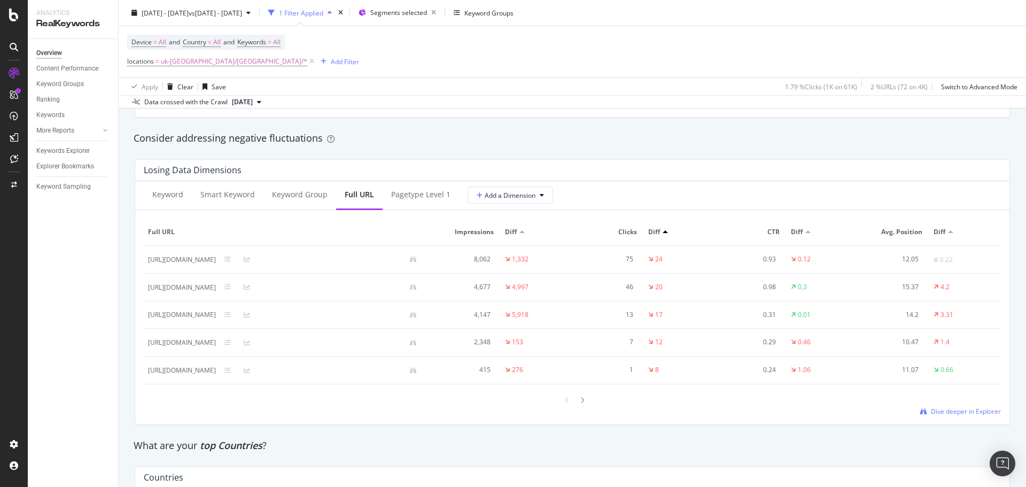
scroll to position [1229, 0]
